Goal: Check status: Check status

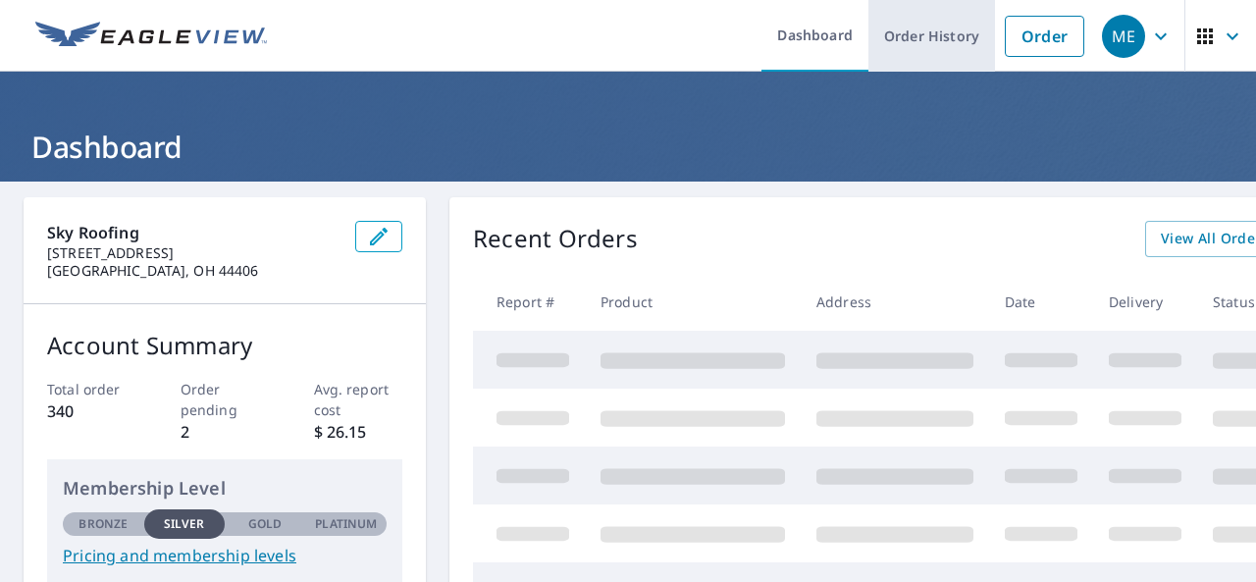
click at [897, 36] on link "Order History" at bounding box center [932, 36] width 127 height 72
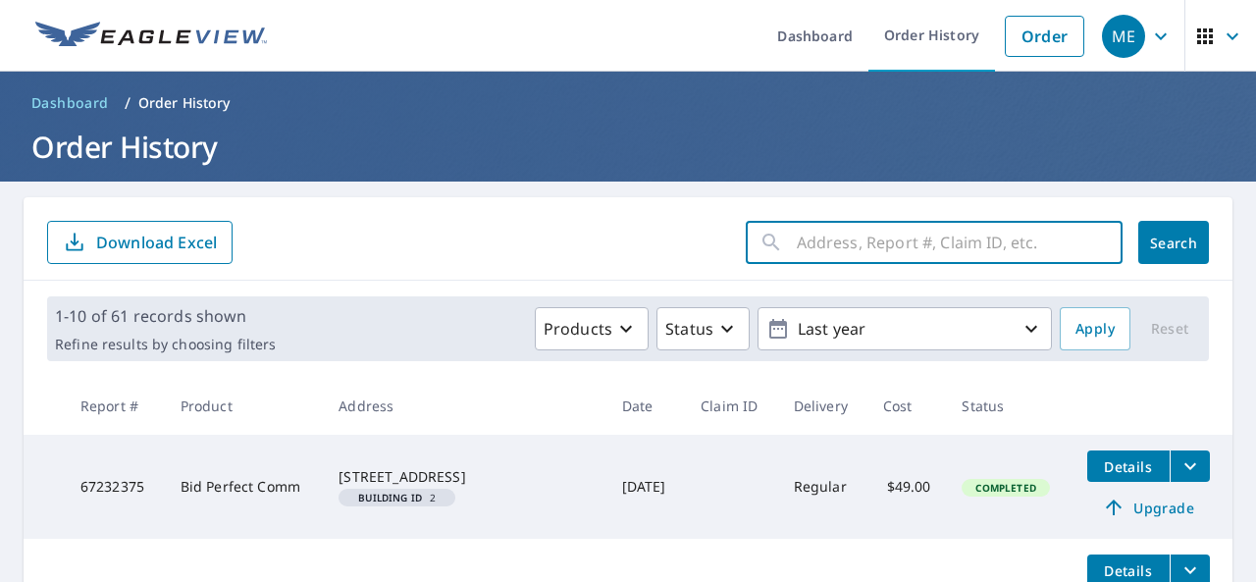
click at [820, 235] on input "text" at bounding box center [960, 242] width 326 height 55
paste input "[STREET_ADDRESS]"
type input "[STREET_ADDRESS]"
click button "Search" at bounding box center [1174, 242] width 71 height 43
